Goal: Find specific page/section: Find specific page/section

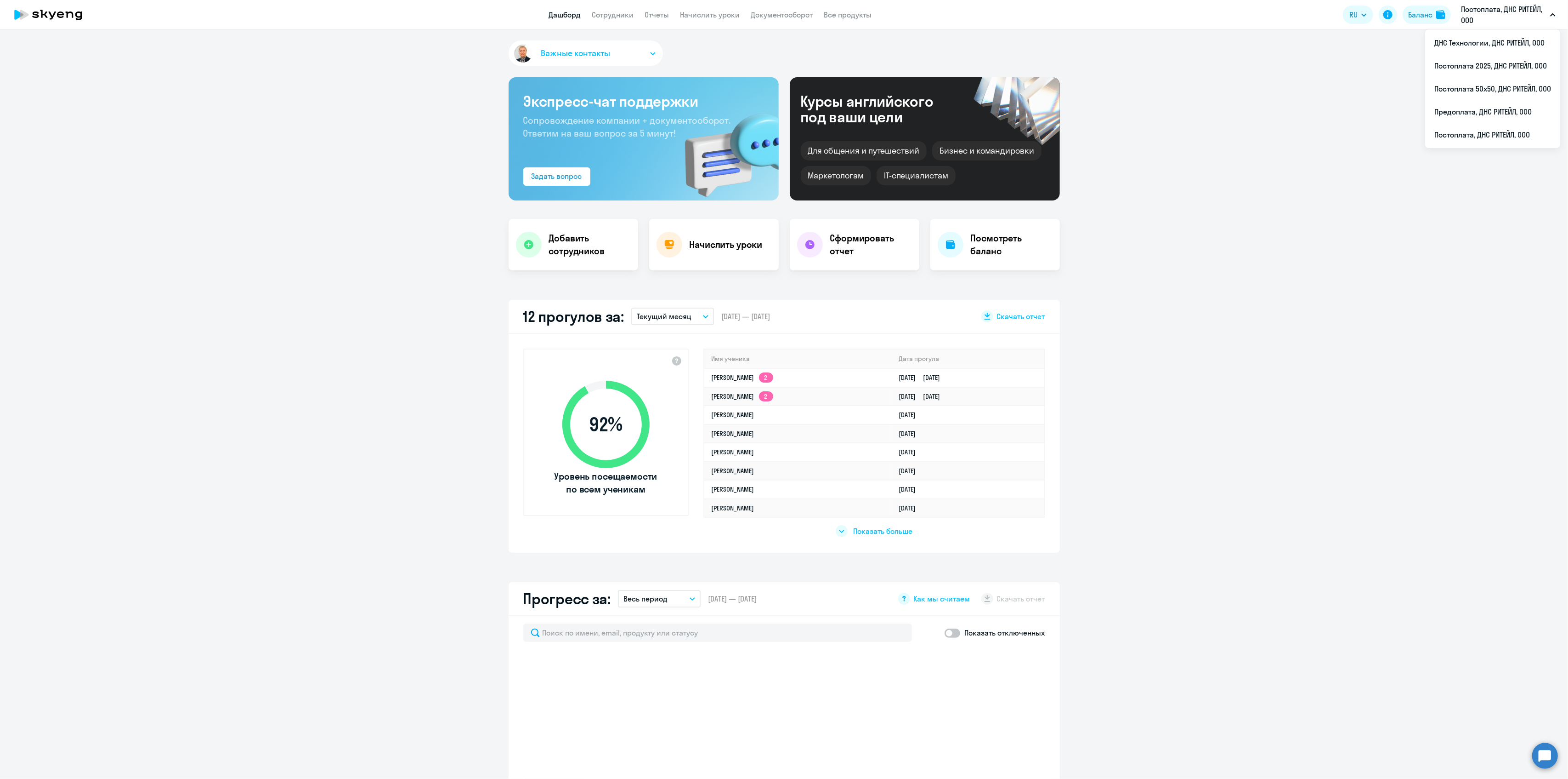
click at [1491, 6] on p "Постоплата, ДНС РИТЕЙЛ, ООО" at bounding box center [1503, 14] width 85 height 22
click at [1495, 13] on p "Постоплата, ДНС РИТЕЙЛ, ООО" at bounding box center [1503, 14] width 85 height 22
click at [1463, 43] on li "ДНС Технологии, ДНС РИТЕЙЛ, ООО" at bounding box center [1493, 42] width 135 height 23
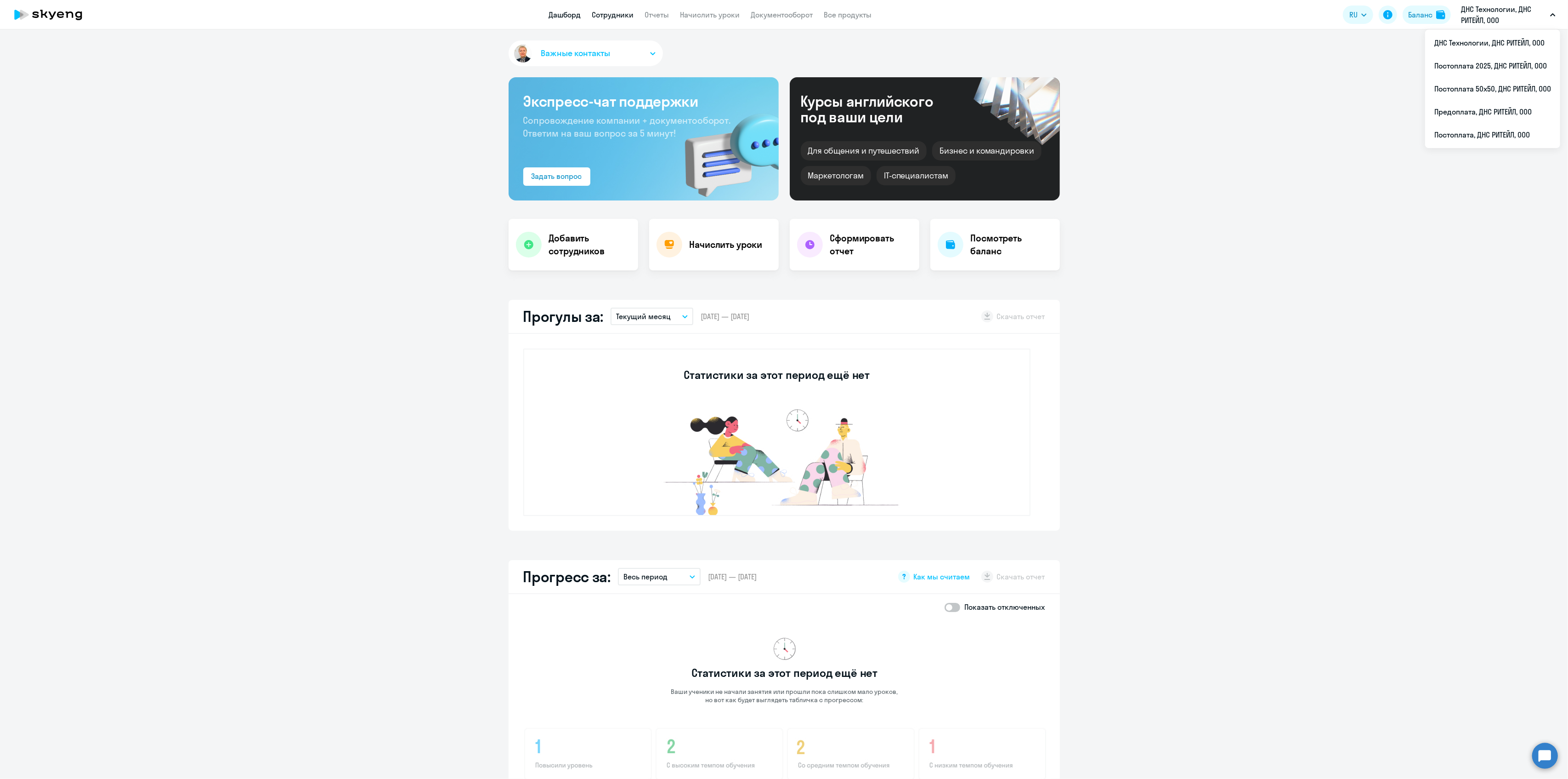
click at [603, 18] on link "Сотрудники" at bounding box center [613, 14] width 42 height 9
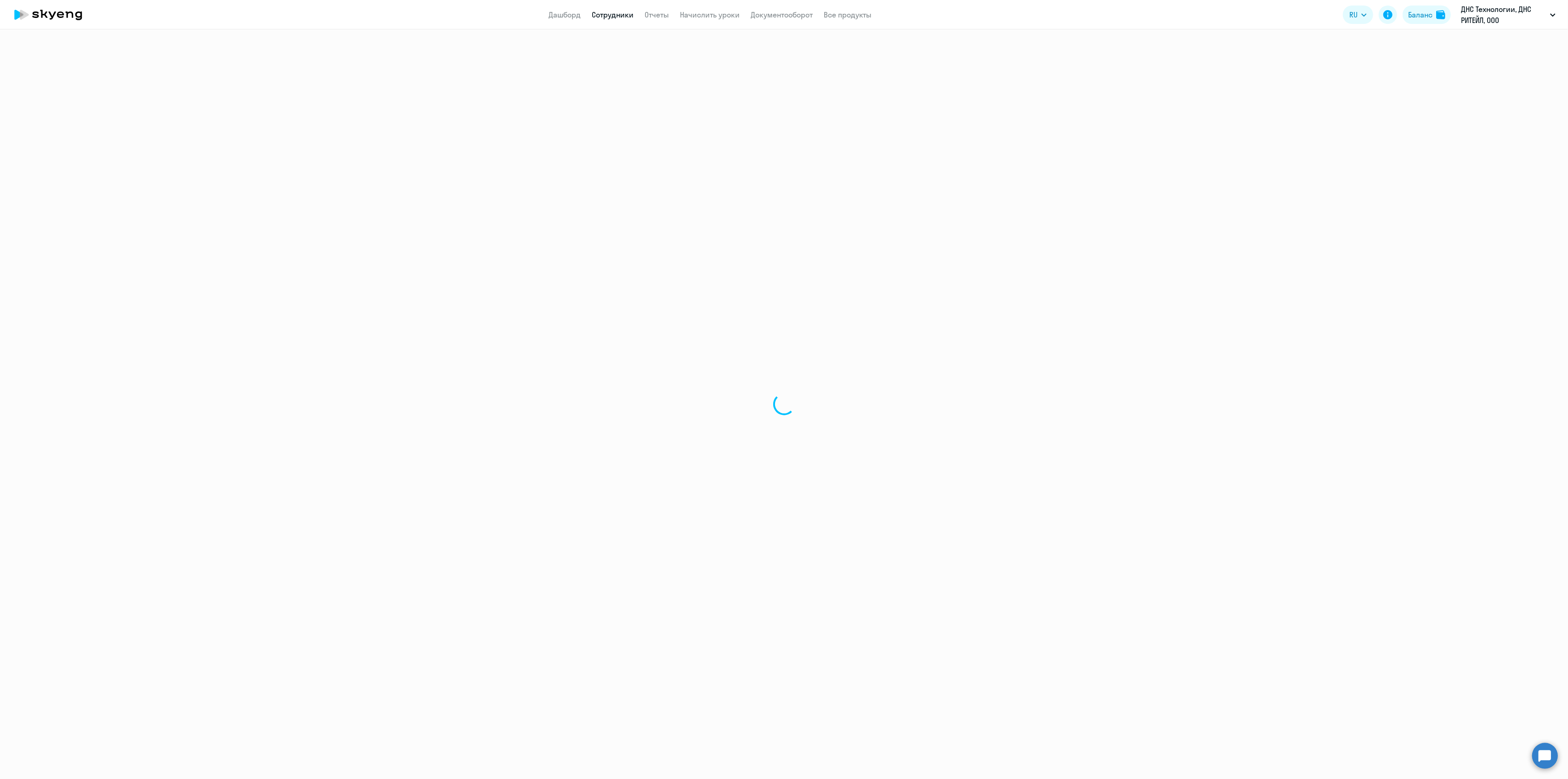
select select "30"
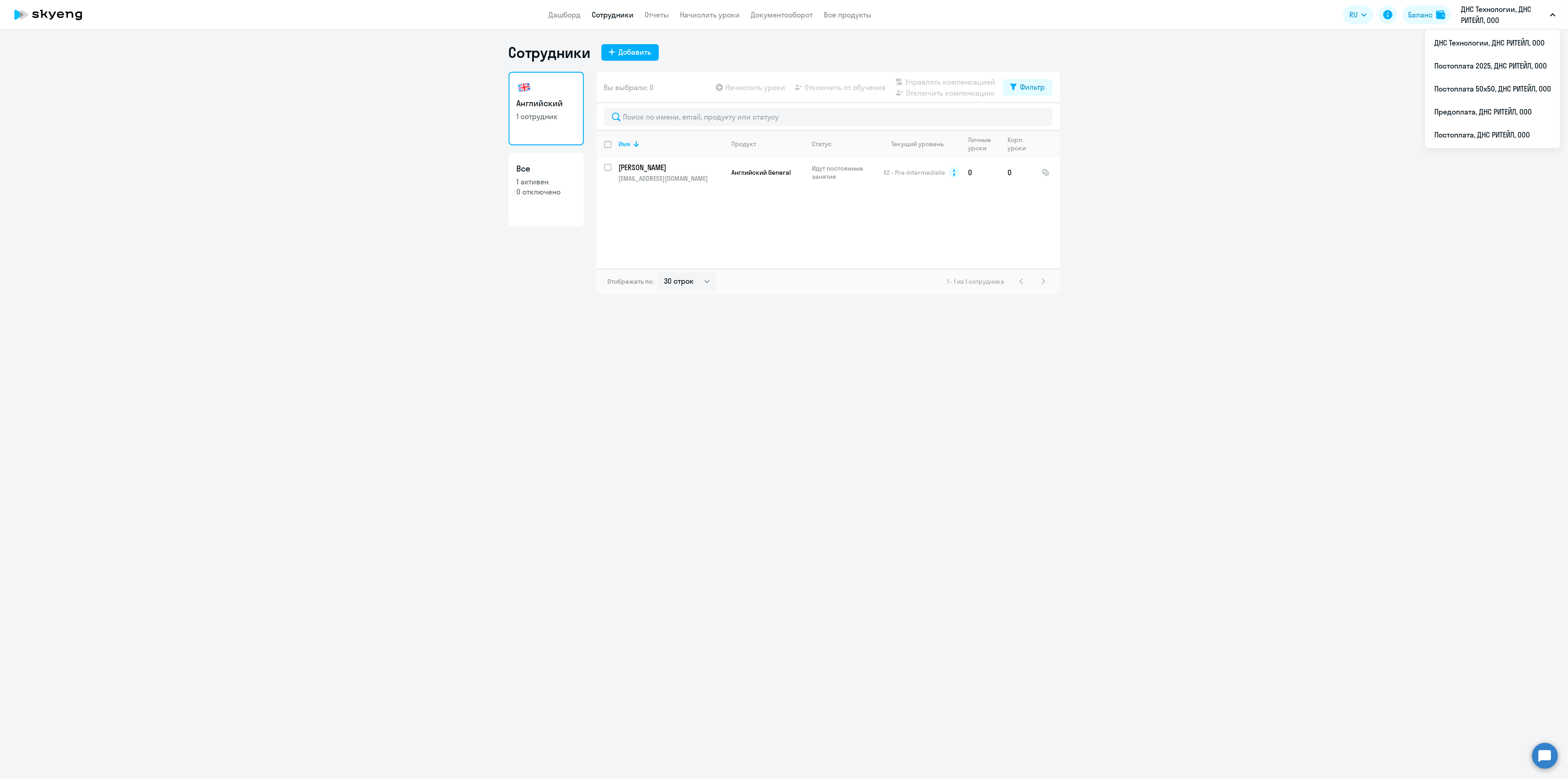
click at [1493, 19] on p "ДНС Технологии, ДНС РИТЕЙЛ, ООО" at bounding box center [1503, 14] width 85 height 22
click at [1493, 18] on p "ДНС Технологии, ДНС РИТЕЙЛ, ООО" at bounding box center [1503, 14] width 85 height 22
click at [1455, 134] on li "Постоплата, ДНС РИТЕЙЛ, ООО" at bounding box center [1493, 134] width 135 height 23
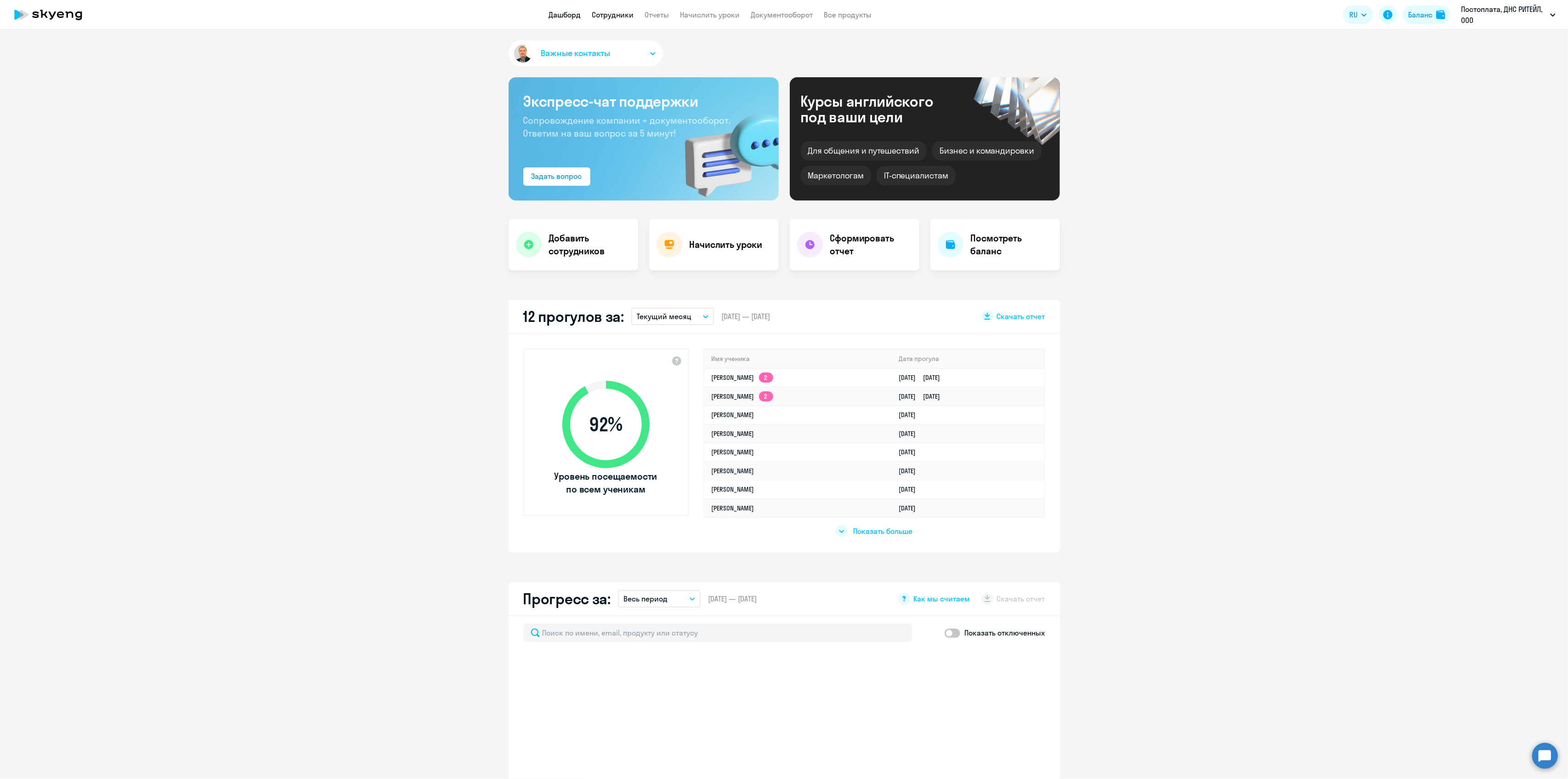
click at [611, 15] on link "Сотрудники" at bounding box center [613, 14] width 42 height 9
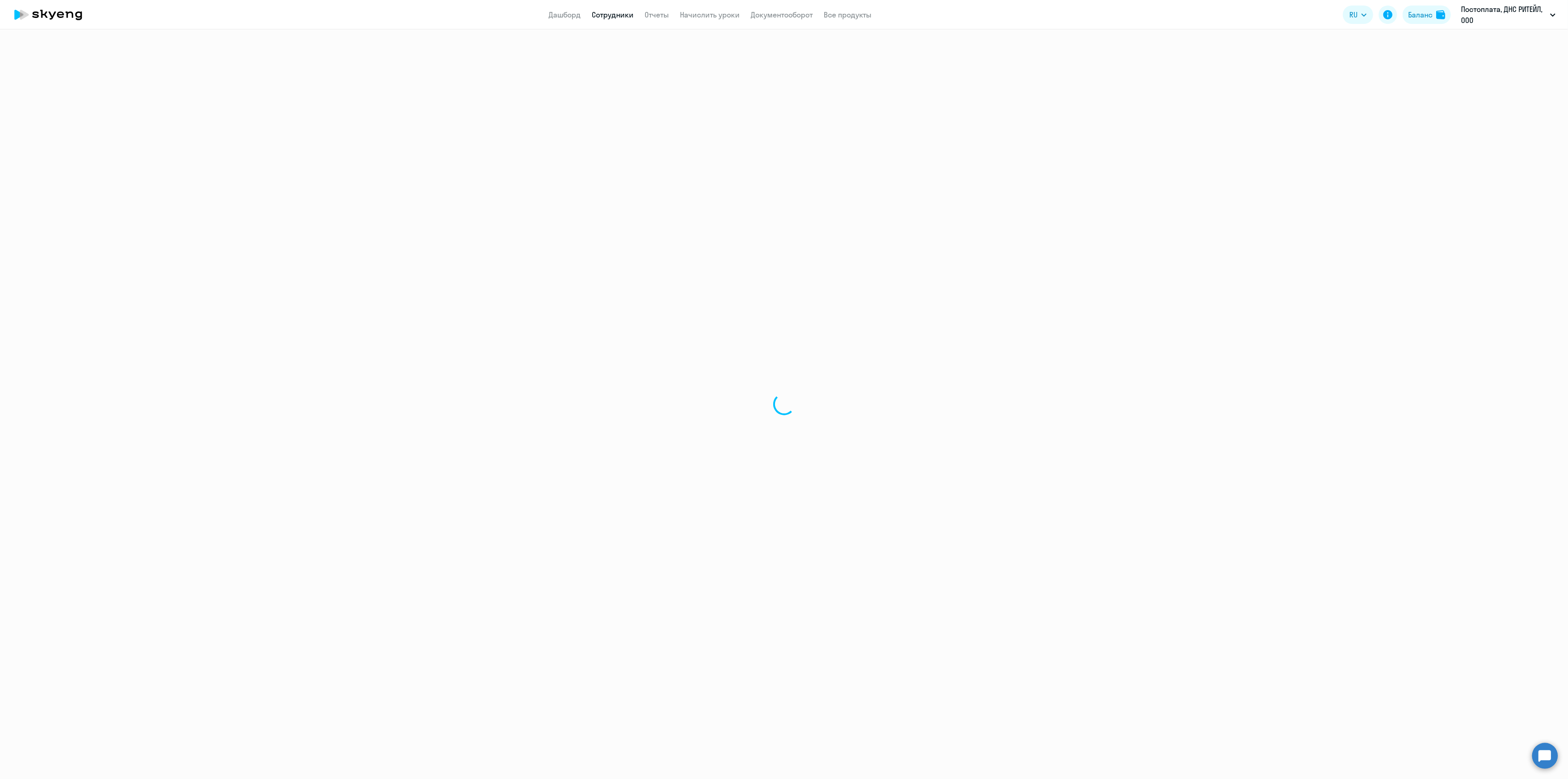
select select "30"
